Goal: Task Accomplishment & Management: Manage account settings

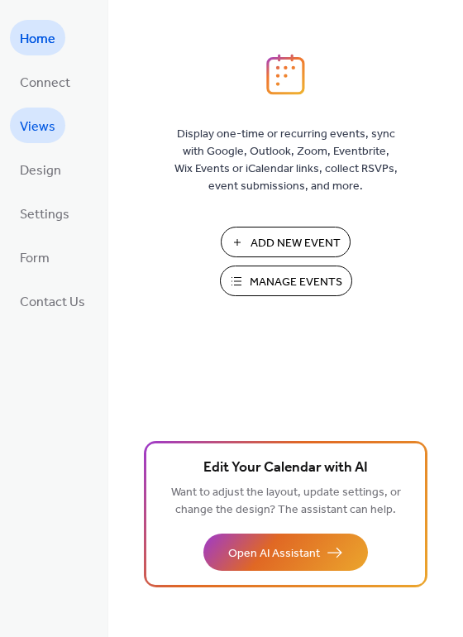
click at [42, 130] on span "Views" at bounding box center [38, 127] width 36 height 26
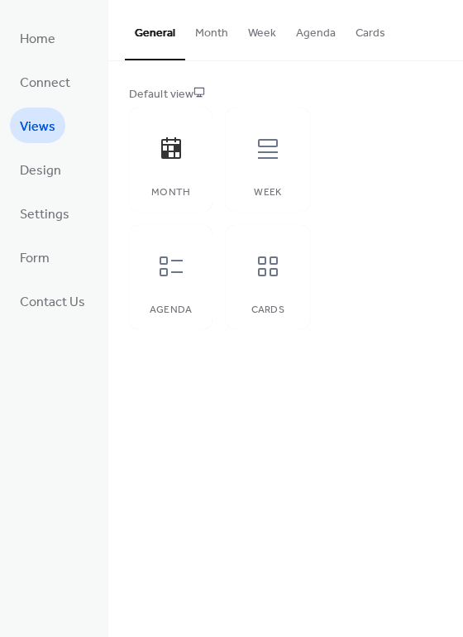
click at [360, 32] on button "Cards" at bounding box center [371, 29] width 50 height 59
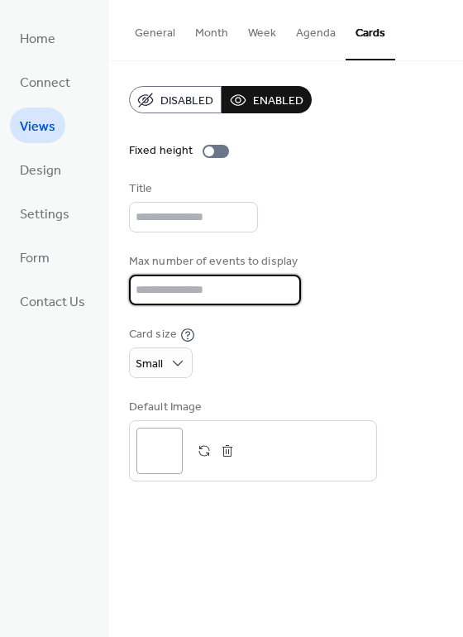
click at [197, 281] on input "**" at bounding box center [215, 290] width 172 height 31
type input "*"
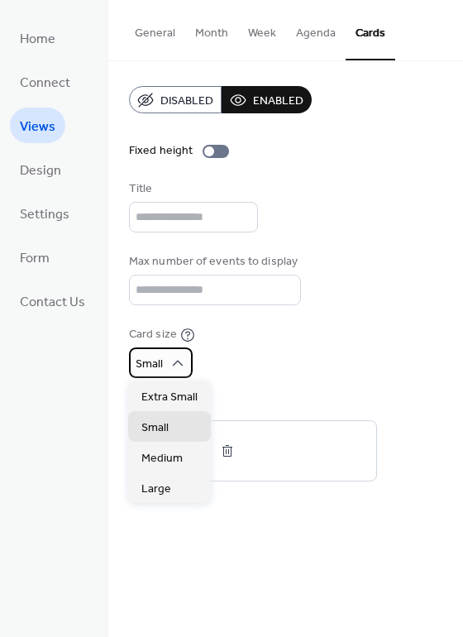
click at [139, 360] on span "Small" at bounding box center [149, 364] width 27 height 22
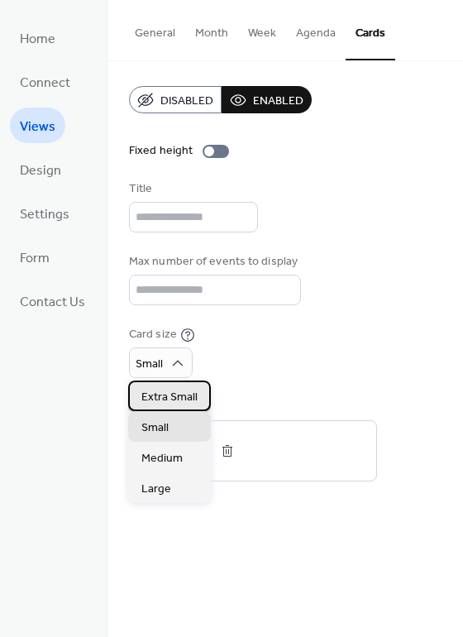
click at [166, 403] on span "Extra Small" at bounding box center [169, 397] width 56 height 17
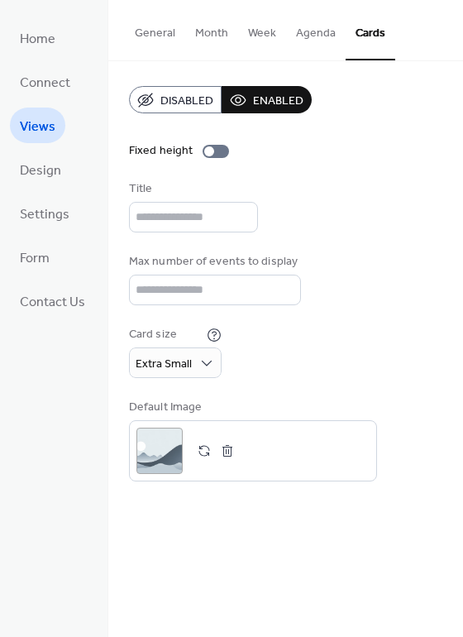
click at [310, 362] on div "Card size Extra Small" at bounding box center [285, 352] width 313 height 52
click at [63, 159] on link "Design" at bounding box center [40, 169] width 61 height 36
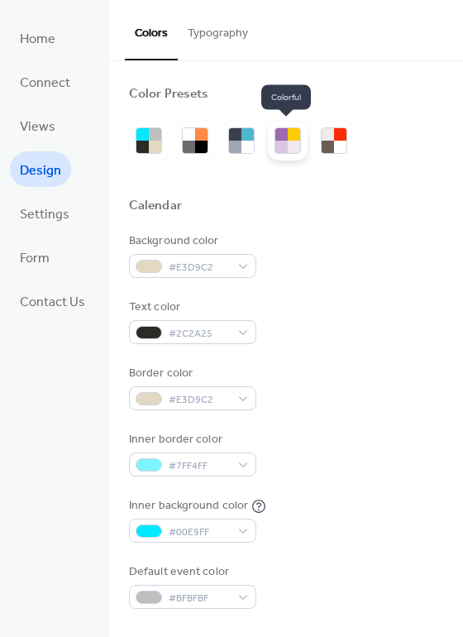
click at [291, 143] on div at bounding box center [294, 147] width 12 height 12
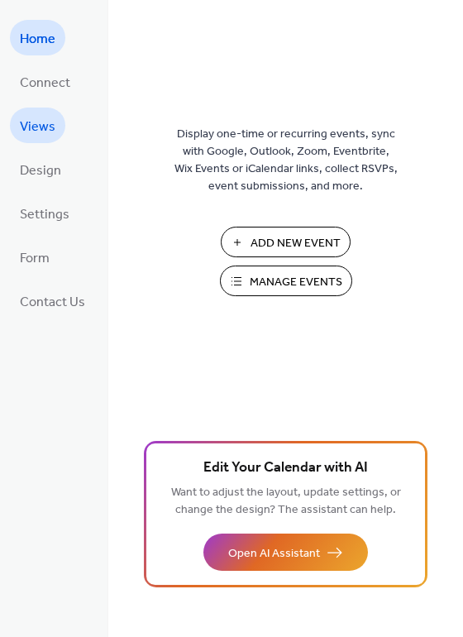
drag, startPoint x: 59, startPoint y: 84, endPoint x: 54, endPoint y: 118, distance: 34.3
click at [60, 85] on span "Connect" at bounding box center [45, 83] width 50 height 26
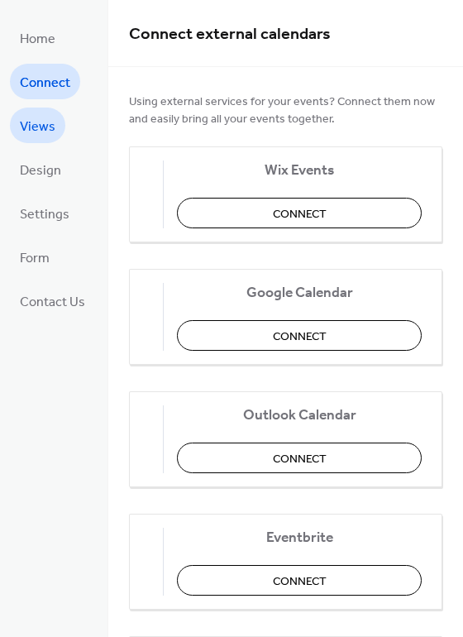
click at [54, 118] on link "Views" at bounding box center [37, 125] width 55 height 36
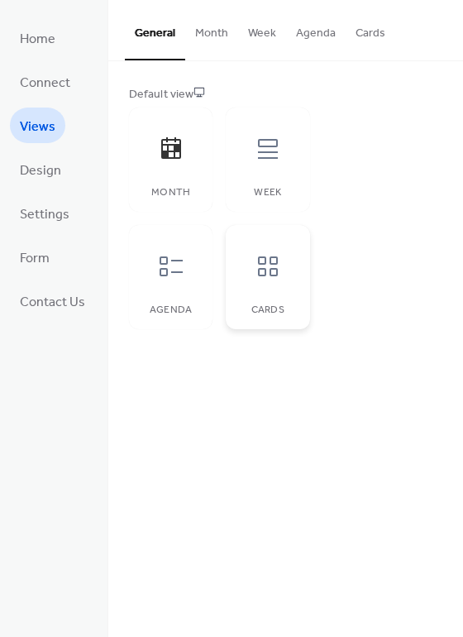
click at [272, 276] on icon at bounding box center [268, 266] width 26 height 26
